Goal: Information Seeking & Learning: Find specific page/section

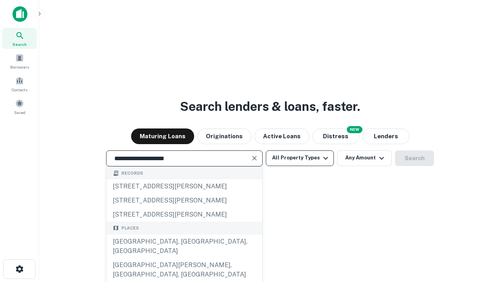
click at [184, 258] on div "[GEOGRAPHIC_DATA], [GEOGRAPHIC_DATA], [GEOGRAPHIC_DATA]" at bounding box center [184, 245] width 156 height 23
click at [300, 158] on button "All Property Types" at bounding box center [300, 158] width 68 height 16
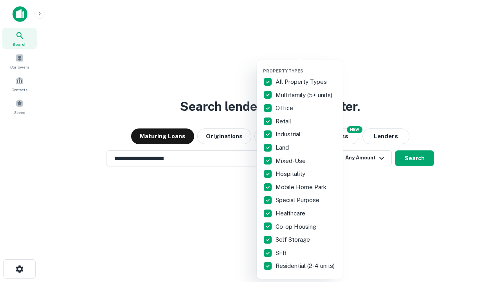
type input "**********"
click at [306, 66] on button "button" at bounding box center [306, 66] width 86 height 0
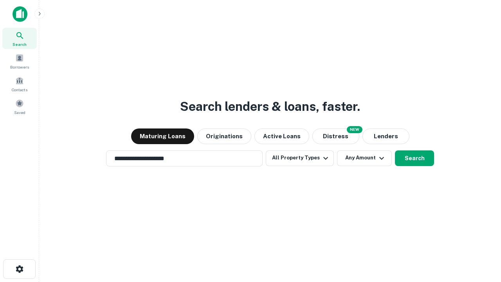
scroll to position [5, 94]
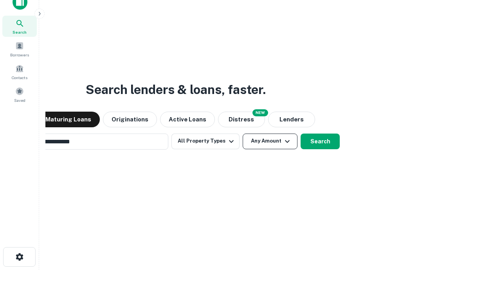
click at [243, 133] on button "Any Amount" at bounding box center [270, 141] width 55 height 16
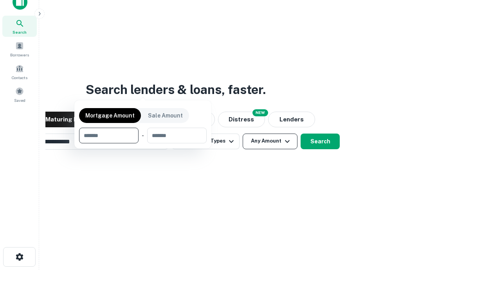
scroll to position [13, 0]
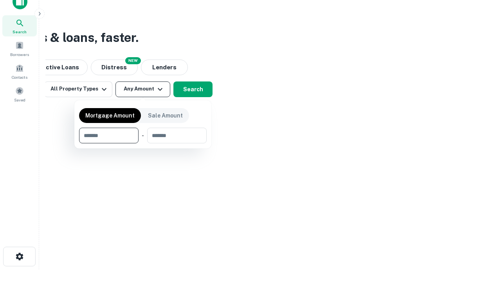
type input "*******"
click at [143, 143] on button "button" at bounding box center [143, 143] width 128 height 0
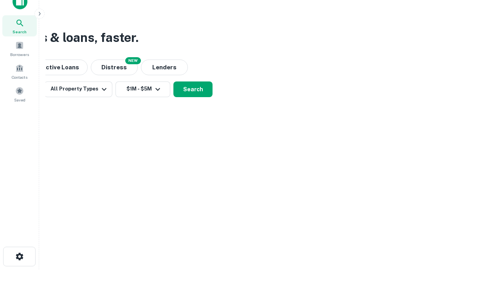
scroll to position [12, 0]
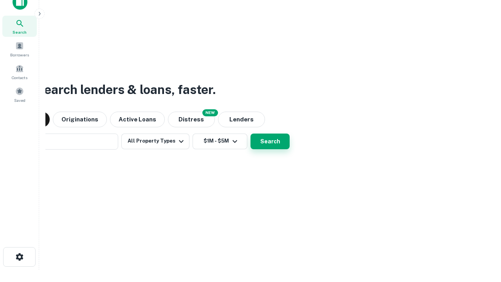
click at [251, 133] on button "Search" at bounding box center [270, 141] width 39 height 16
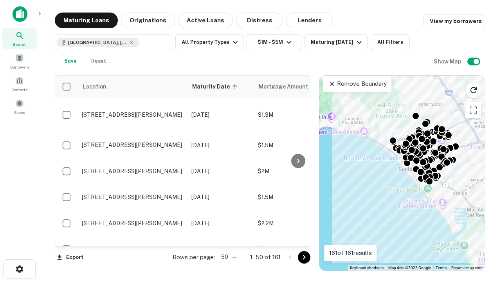
click at [227, 257] on body "Search Borrowers Contacts Saved Maturing Loans Originations Active Loans Distre…" at bounding box center [250, 141] width 501 height 282
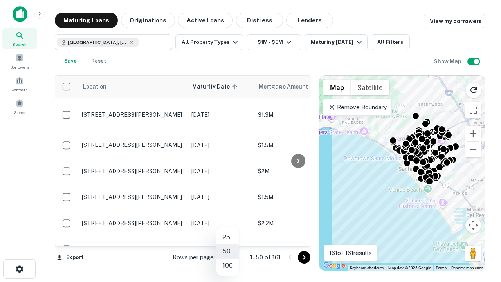
click at [228, 237] on li "25" at bounding box center [227, 237] width 23 height 14
